Goal: Navigation & Orientation: Find specific page/section

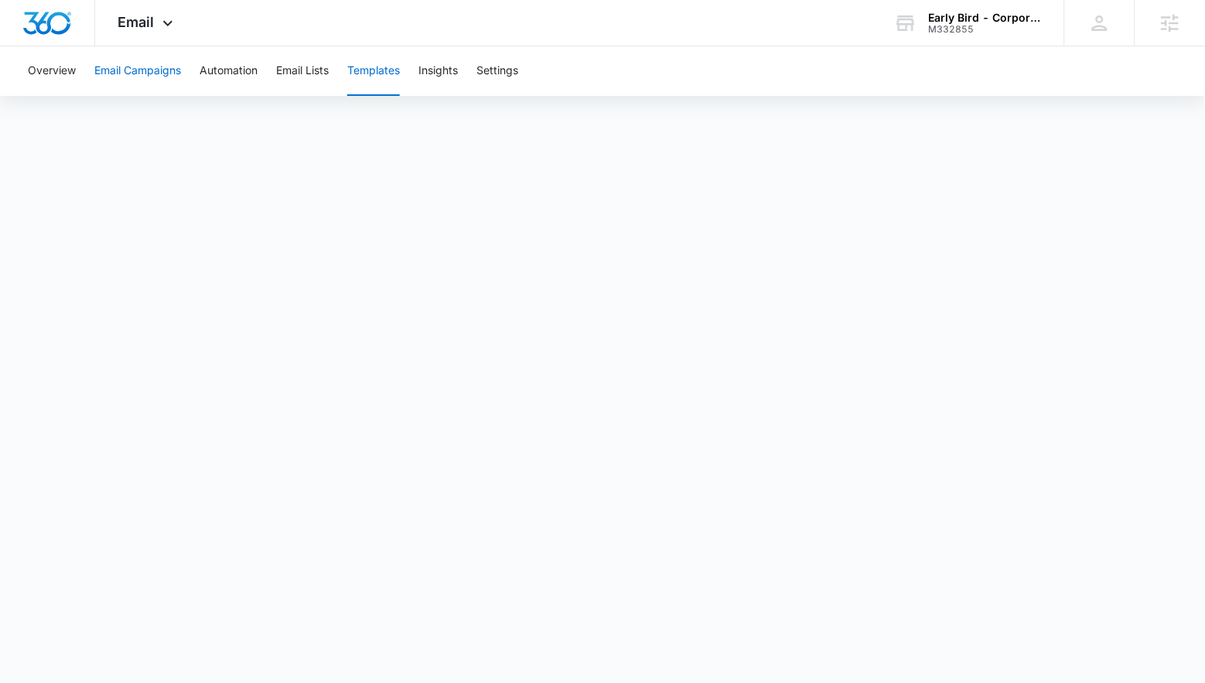
click at [149, 67] on button "Email Campaigns" at bounding box center [137, 70] width 87 height 49
click at [400, 77] on button "Templates" at bounding box center [373, 70] width 53 height 49
click at [159, 76] on button "Email Campaigns" at bounding box center [137, 70] width 87 height 49
click at [400, 63] on button "Templates" at bounding box center [373, 70] width 53 height 49
click at [152, 84] on button "Email Campaigns" at bounding box center [137, 70] width 87 height 49
